Goal: Ask a question

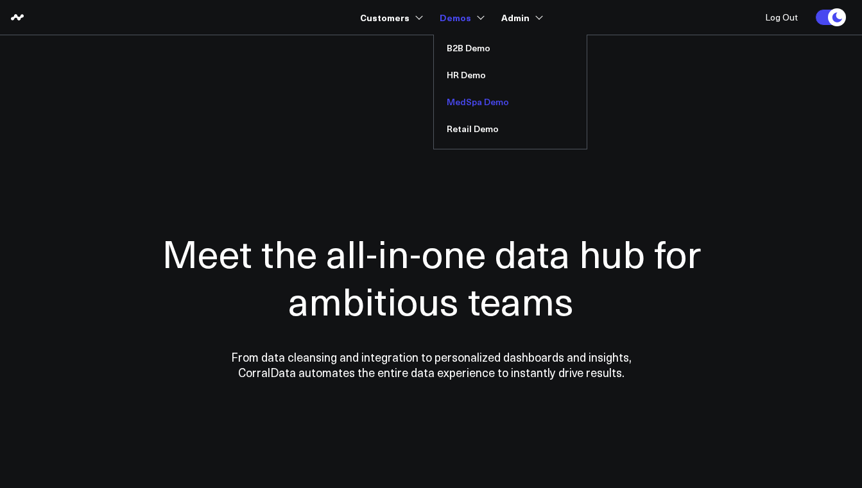
click at [465, 98] on link "MedSpa Demo" at bounding box center [510, 102] width 153 height 27
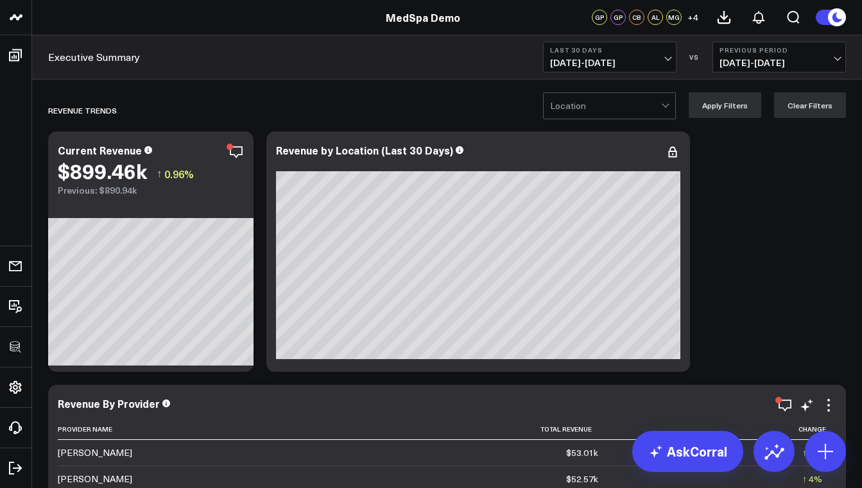
drag, startPoint x: 509, startPoint y: 368, endPoint x: 516, endPoint y: 389, distance: 22.3
click at [515, 372] on div "Revenue by Location (Last 30 Days)" at bounding box center [478, 252] width 424 height 241
click at [407, 15] on link "MedSpa Demo" at bounding box center [423, 17] width 74 height 14
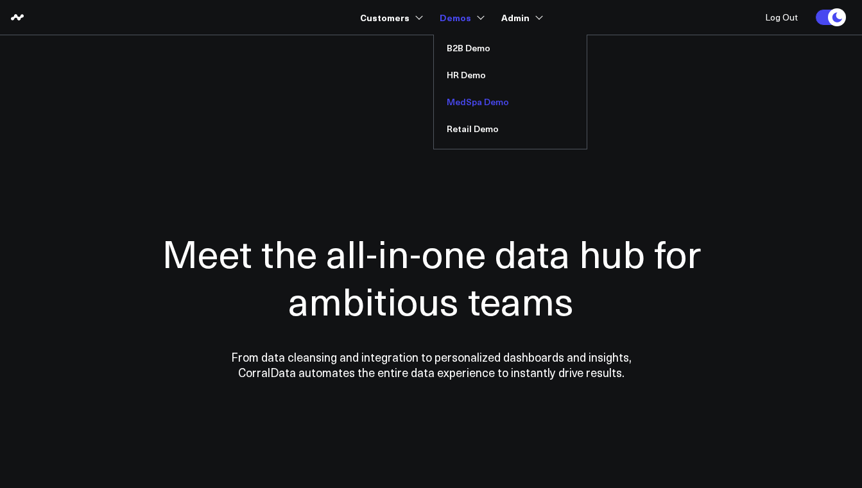
click at [453, 102] on link "MedSpa Demo" at bounding box center [510, 102] width 153 height 27
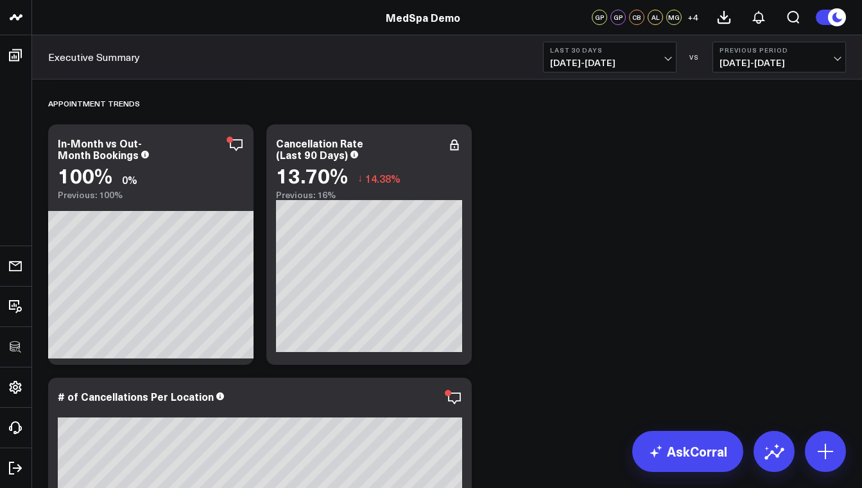
scroll to position [1583, 0]
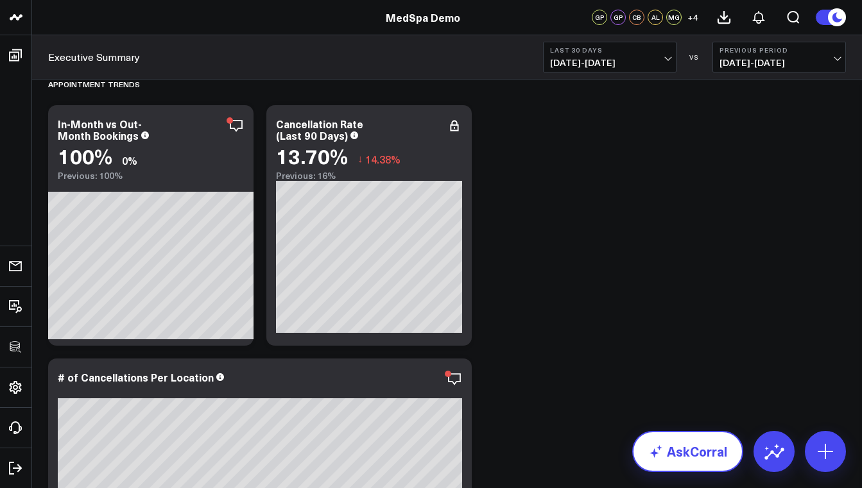
click at [664, 441] on link "AskCorral" at bounding box center [687, 451] width 111 height 41
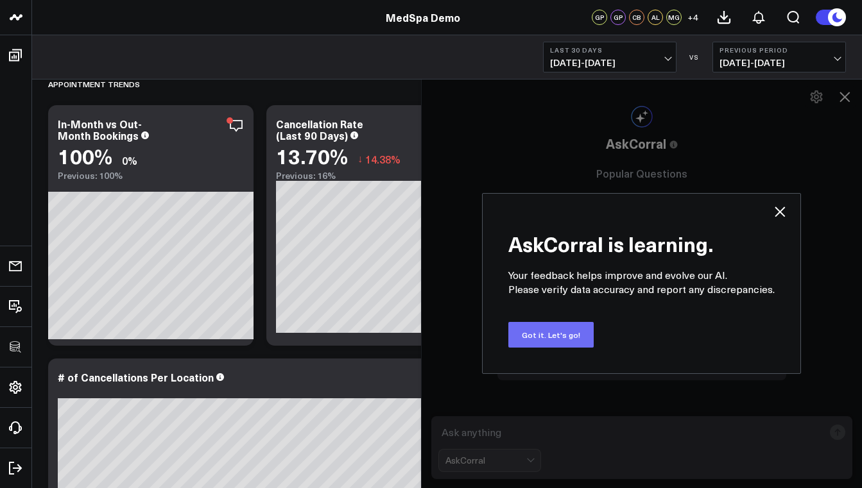
click at [558, 335] on button "Got it. Let's go!" at bounding box center [550, 335] width 85 height 26
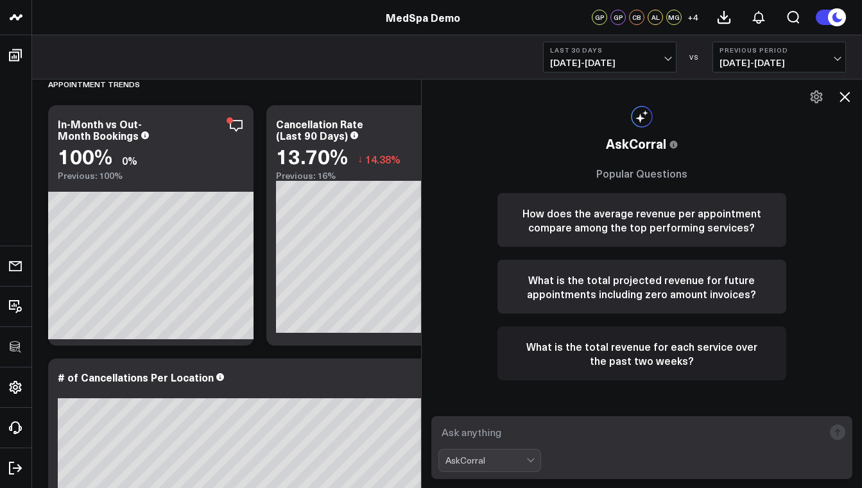
click at [616, 348] on button "What is the total revenue for each service over the past two weeks?" at bounding box center [641, 354] width 289 height 54
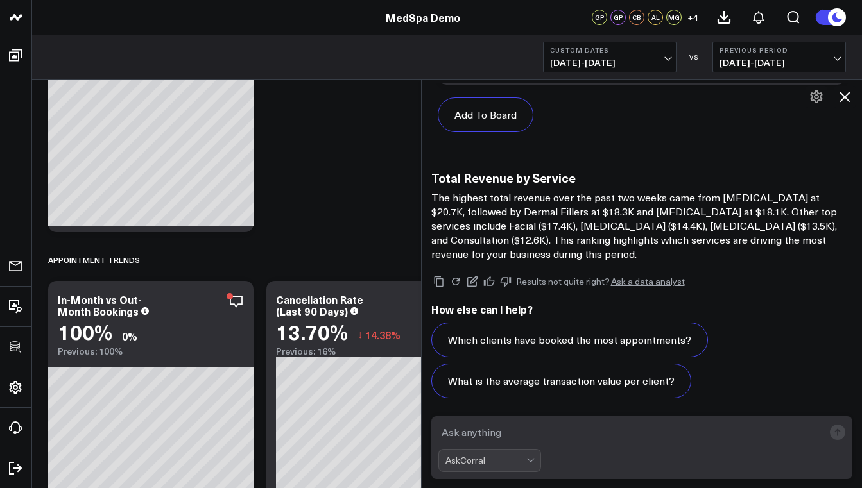
scroll to position [1497, 0]
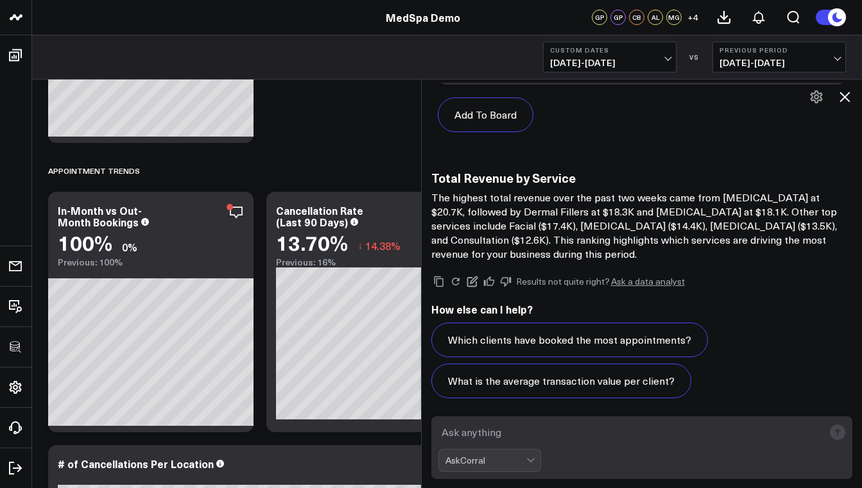
click at [542, 425] on textarea at bounding box center [631, 432] width 386 height 23
click at [840, 95] on icon at bounding box center [844, 96] width 15 height 15
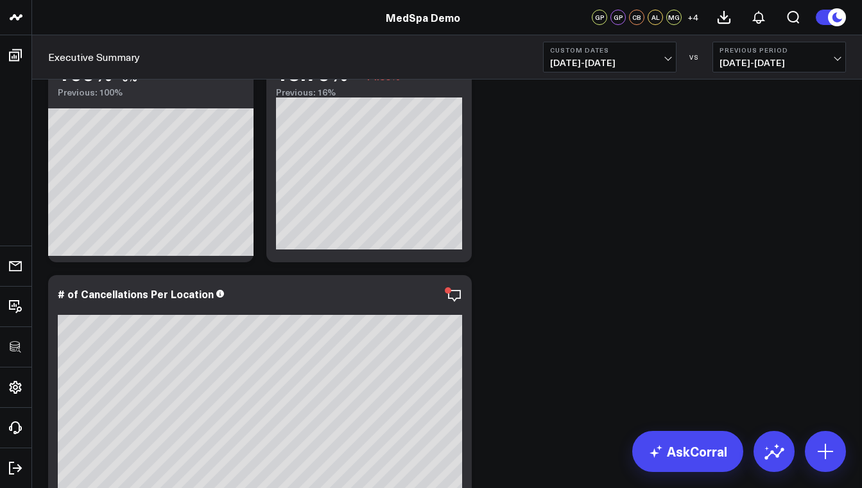
scroll to position [1669, 0]
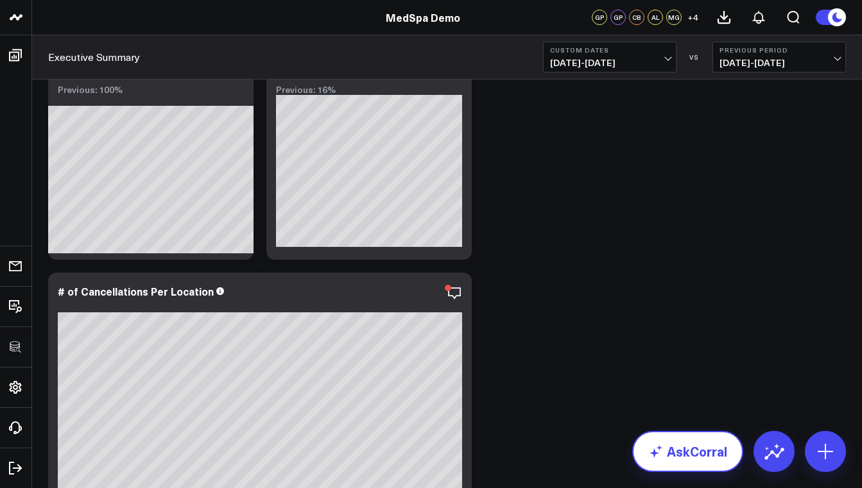
click at [684, 458] on link "AskCorral" at bounding box center [687, 451] width 111 height 41
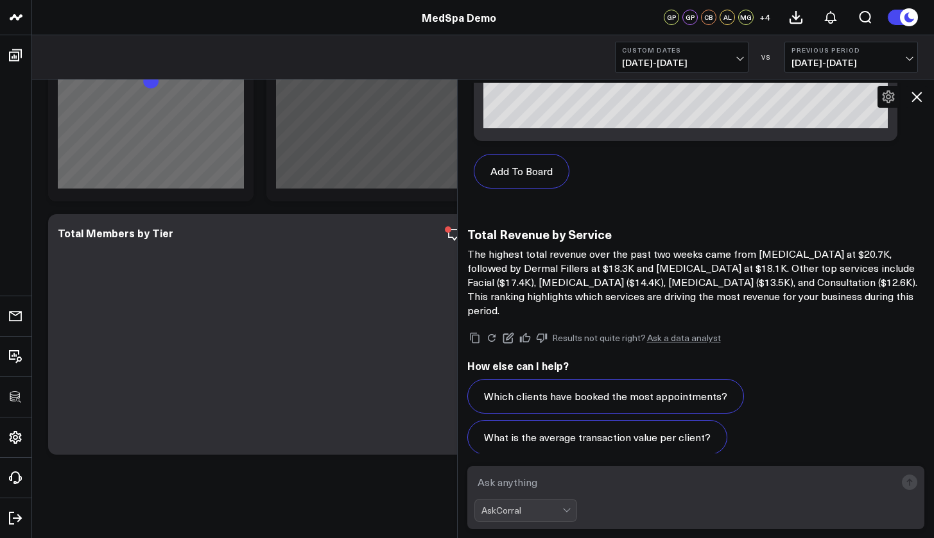
scroll to position [2814, 0]
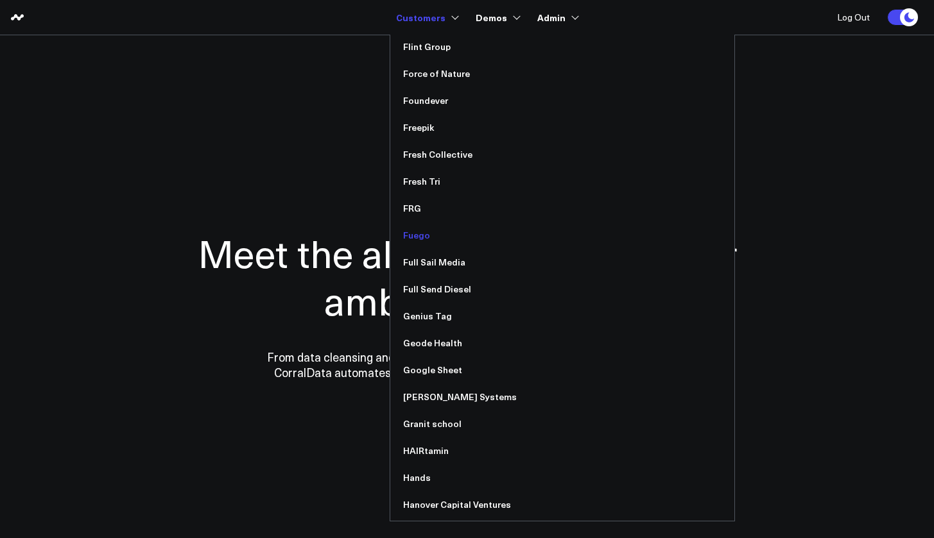
scroll to position [3937, 0]
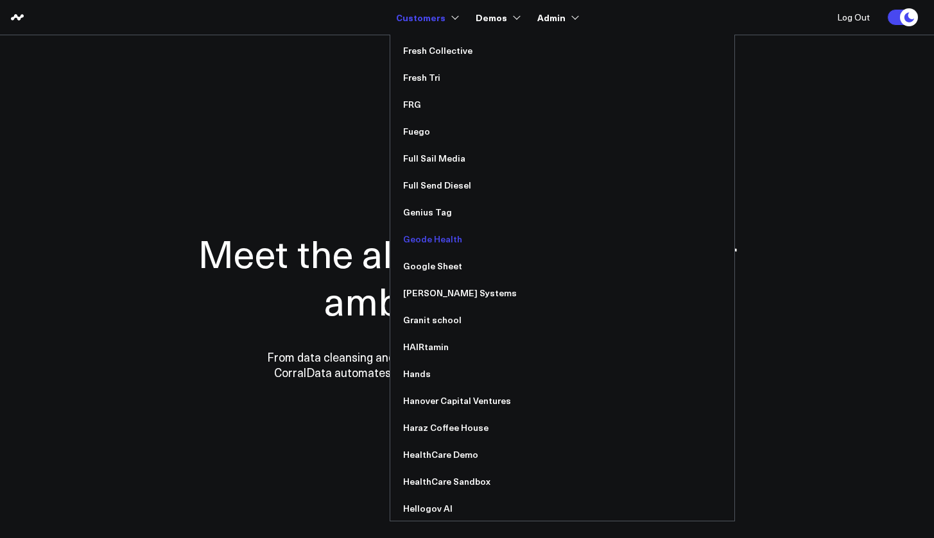
click at [459, 245] on link "Geode Health" at bounding box center [562, 239] width 344 height 27
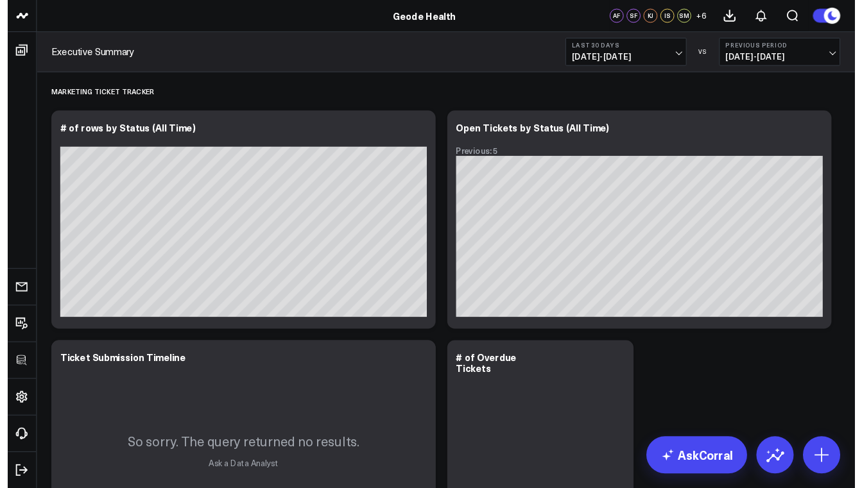
scroll to position [3, 0]
